Goal: Information Seeking & Learning: Check status

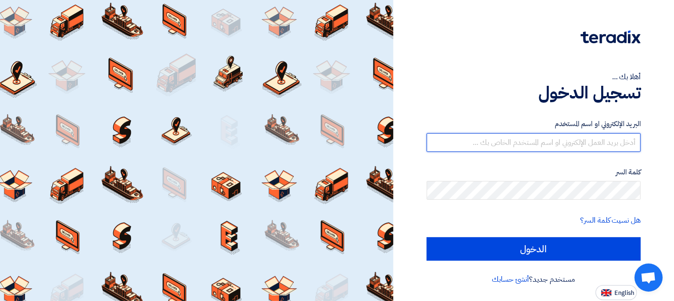
click at [516, 146] on input "text" at bounding box center [534, 142] width 214 height 19
type input "[EMAIL_ADDRESS][DOMAIN_NAME]"
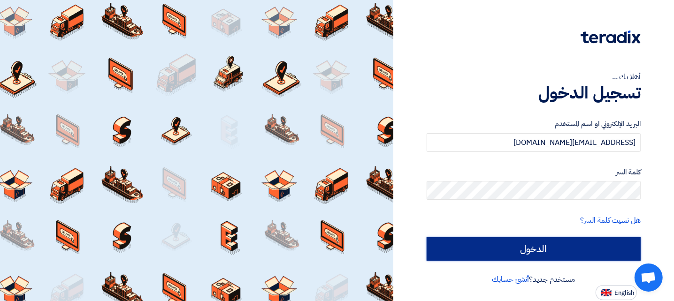
click at [542, 249] on input "الدخول" at bounding box center [534, 248] width 214 height 23
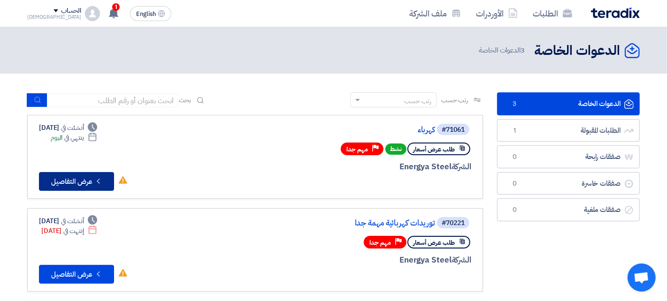
click at [55, 185] on button "Check details عرض التفاصيل" at bounding box center [76, 181] width 75 height 19
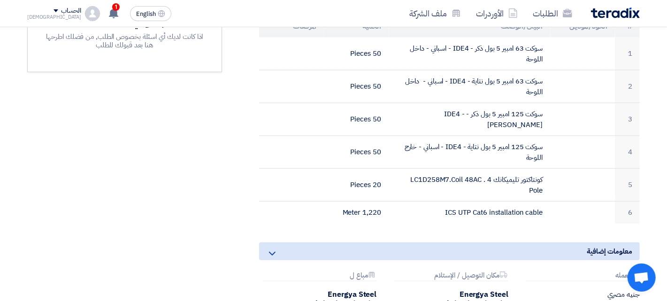
scroll to position [328, 0]
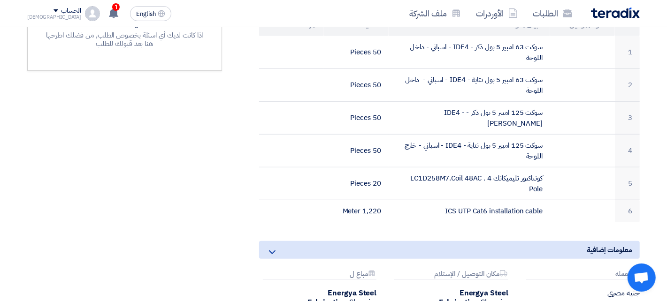
click at [273, 247] on icon at bounding box center [272, 252] width 11 height 11
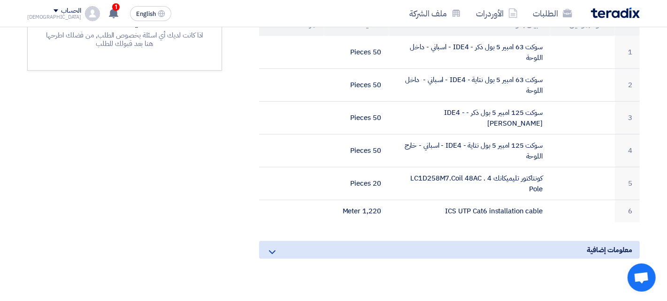
click at [273, 247] on icon at bounding box center [272, 252] width 11 height 11
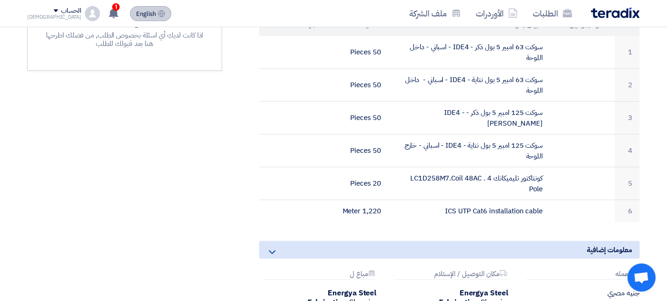
click at [136, 14] on span "English" at bounding box center [146, 14] width 20 height 7
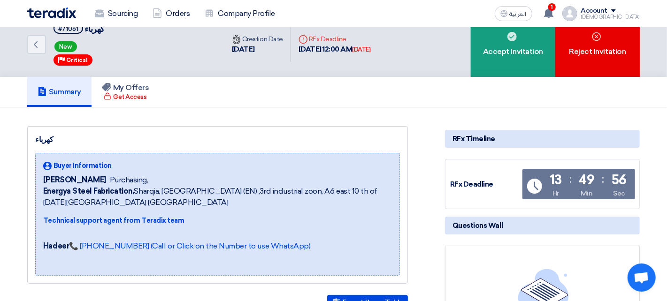
scroll to position [0, 0]
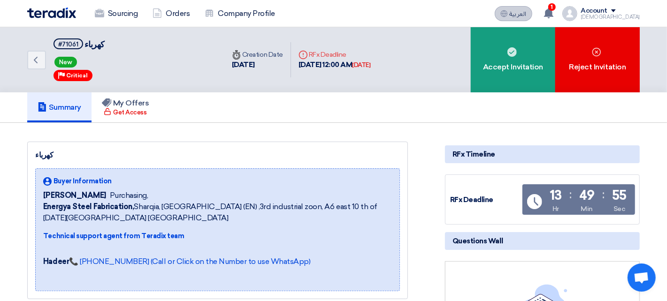
click at [526, 15] on span "العربية" at bounding box center [518, 14] width 17 height 7
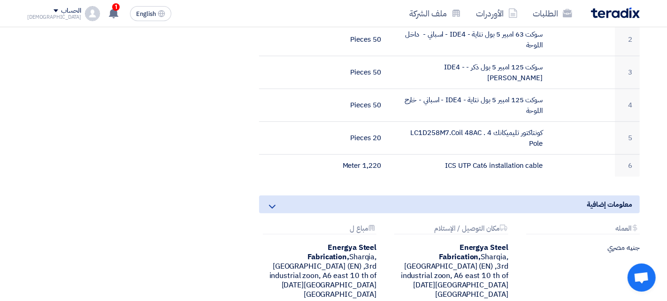
scroll to position [375, 0]
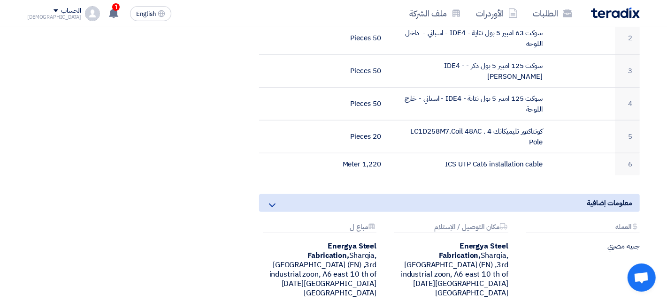
click at [276, 200] on icon at bounding box center [272, 205] width 11 height 11
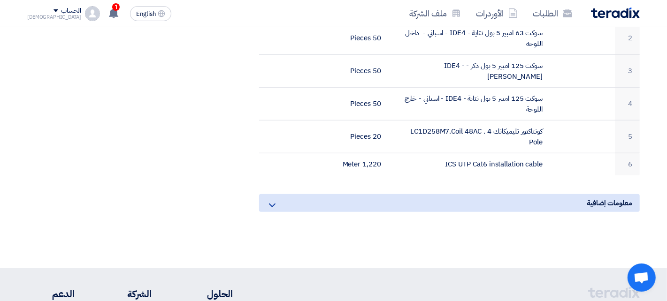
click at [276, 200] on icon at bounding box center [272, 205] width 11 height 11
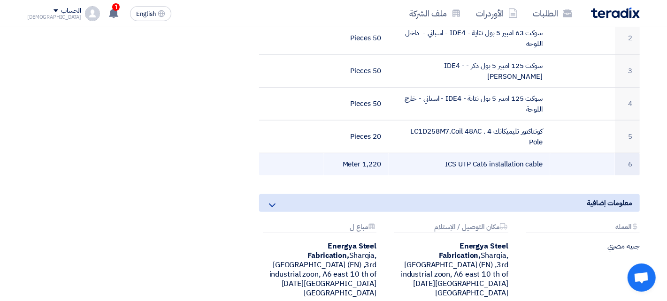
click at [446, 153] on td "ICS UTP Cat6 installation cable" at bounding box center [470, 164] width 162 height 22
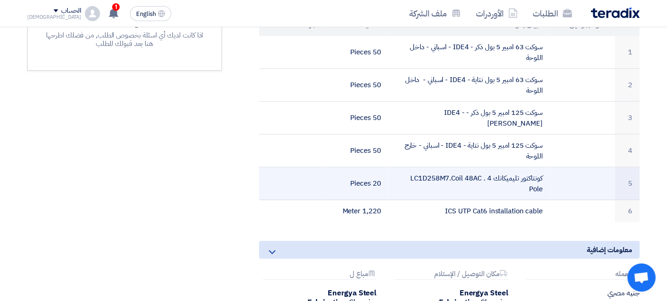
click at [444, 168] on td "كونتاكتور تليميكانك LC1D258M7.Coil 48AC . 4 Pole" at bounding box center [470, 184] width 162 height 33
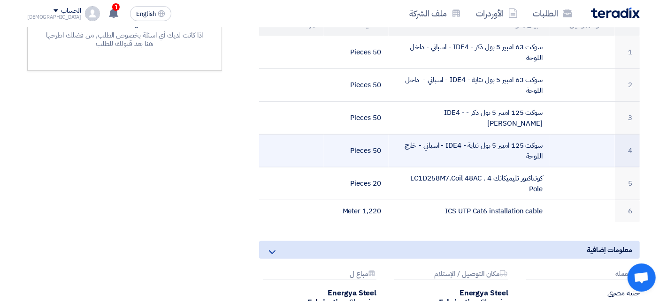
click at [416, 135] on td "سوكت 125 امبير 5 بول نتاية - IDE4 - اسباني - خارج اللوحة" at bounding box center [470, 151] width 162 height 33
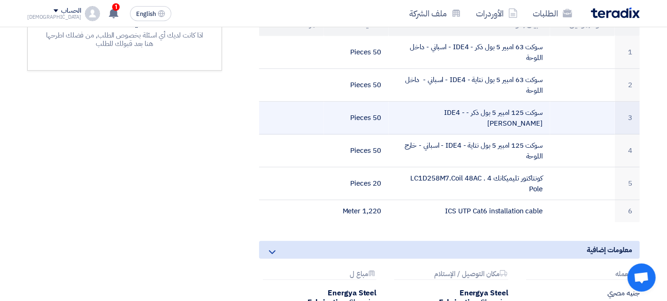
click at [433, 102] on td "سوكت 125 امبير 5 بول ذكر - IDE4 - [PERSON_NAME]" at bounding box center [470, 118] width 162 height 33
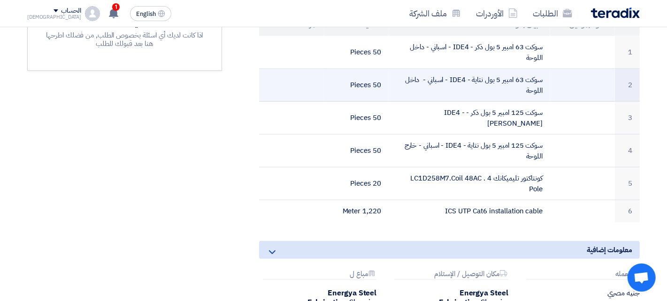
click at [408, 69] on td "سوكت 63 امبير 5 بول نتاية - IDE4 - اسباني - داخل اللوحة" at bounding box center [470, 85] width 162 height 33
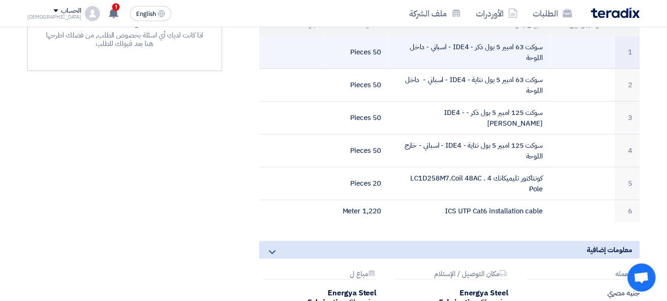
click at [404, 39] on td "سوكت 63 امبير 5 بول ذكر - IDE4 - اسباني - داخل اللوحة" at bounding box center [470, 52] width 162 height 33
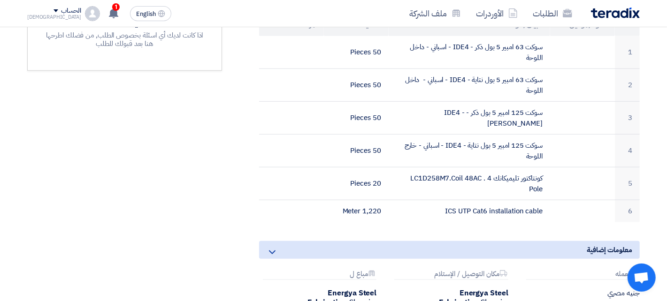
click at [278, 241] on div "معلومات إضافية" at bounding box center [449, 250] width 381 height 18
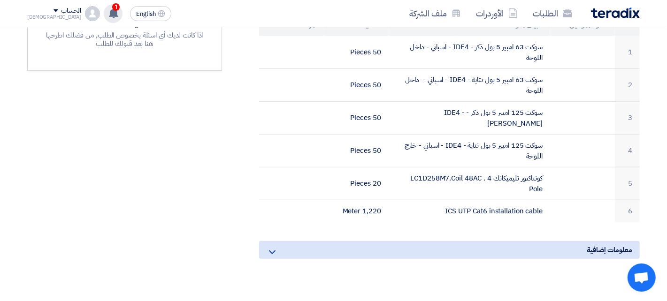
click at [109, 11] on use at bounding box center [113, 13] width 9 height 10
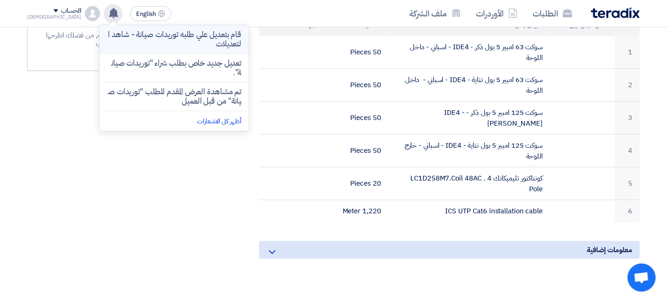
click at [107, 38] on p "قام بتعديل علي طلبه توريدات صيانة - شاهد التعديلات" at bounding box center [174, 39] width 134 height 19
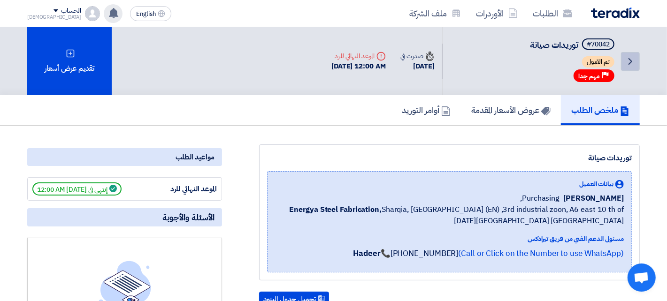
click at [630, 62] on use at bounding box center [630, 61] width 4 height 7
